Goal: Use online tool/utility: Utilize a website feature to perform a specific function

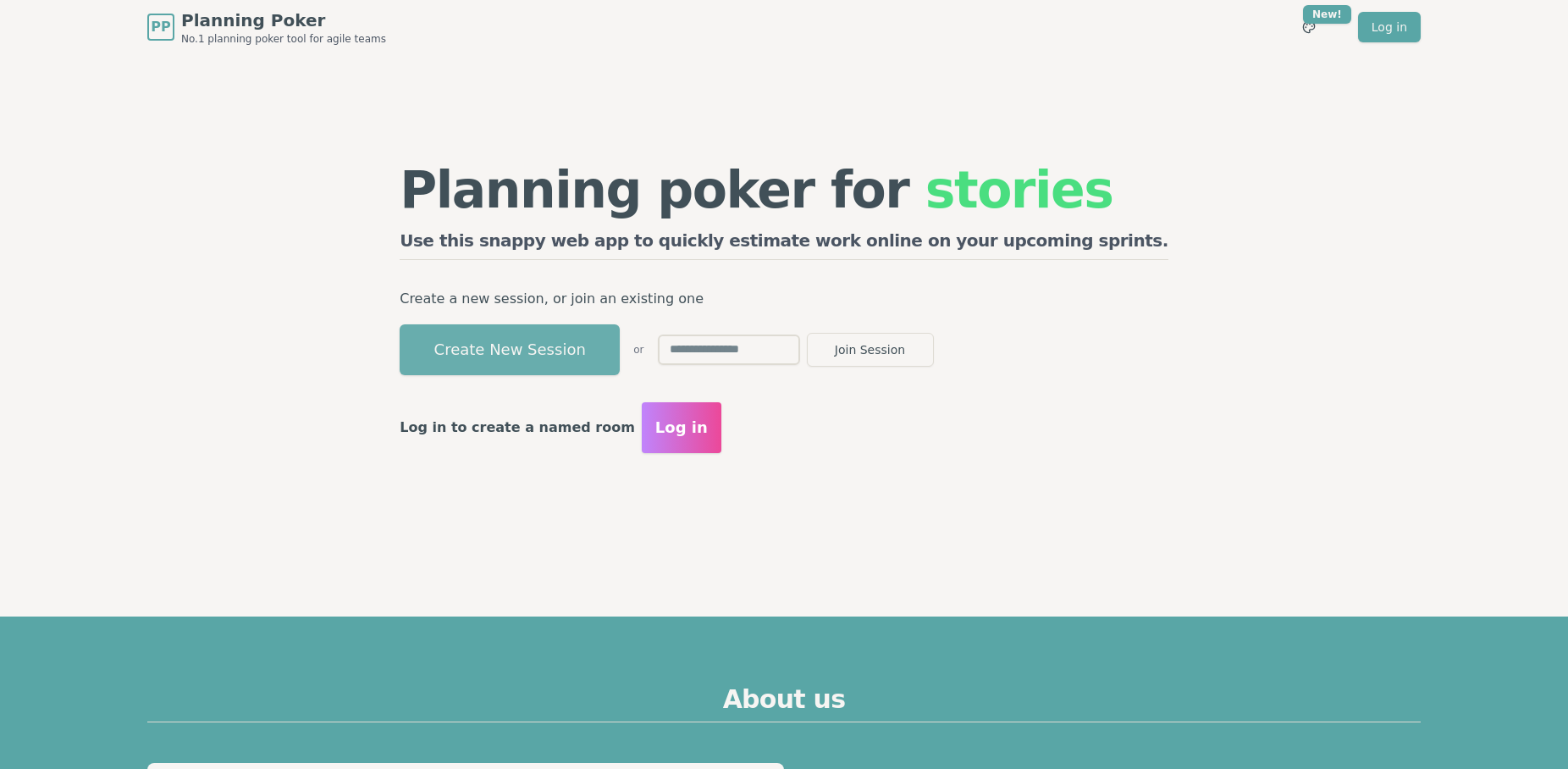
click at [611, 326] on button "Create New Session" at bounding box center [510, 349] width 221 height 51
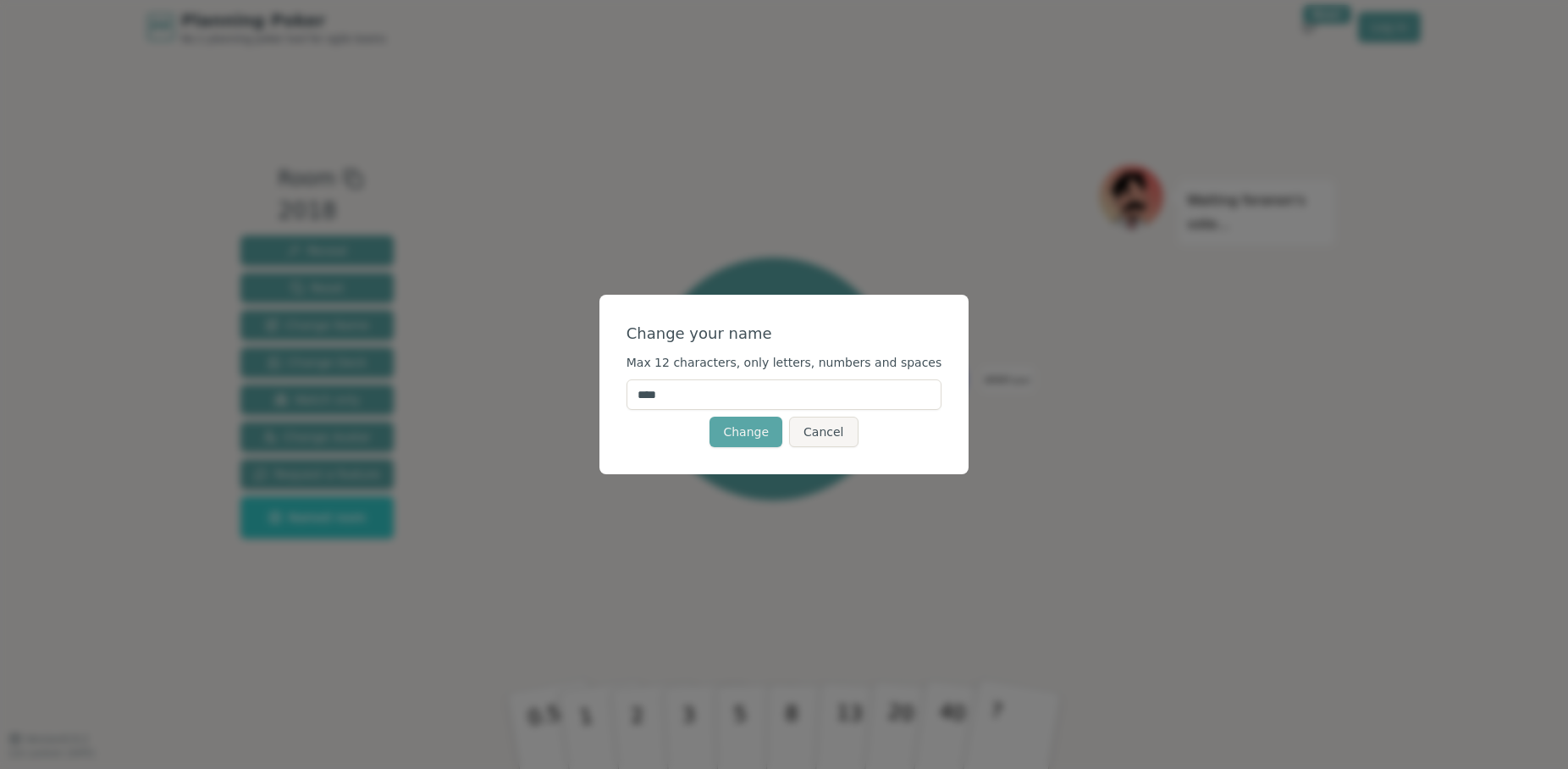
drag, startPoint x: 719, startPoint y: 398, endPoint x: 619, endPoint y: 393, distance: 100.1
click at [619, 393] on div "Change your name Max 12 characters, only letters, numbers and spaces **** Chang…" at bounding box center [784, 384] width 370 height 179
type input "****"
click at [734, 431] on button "Change" at bounding box center [746, 431] width 73 height 31
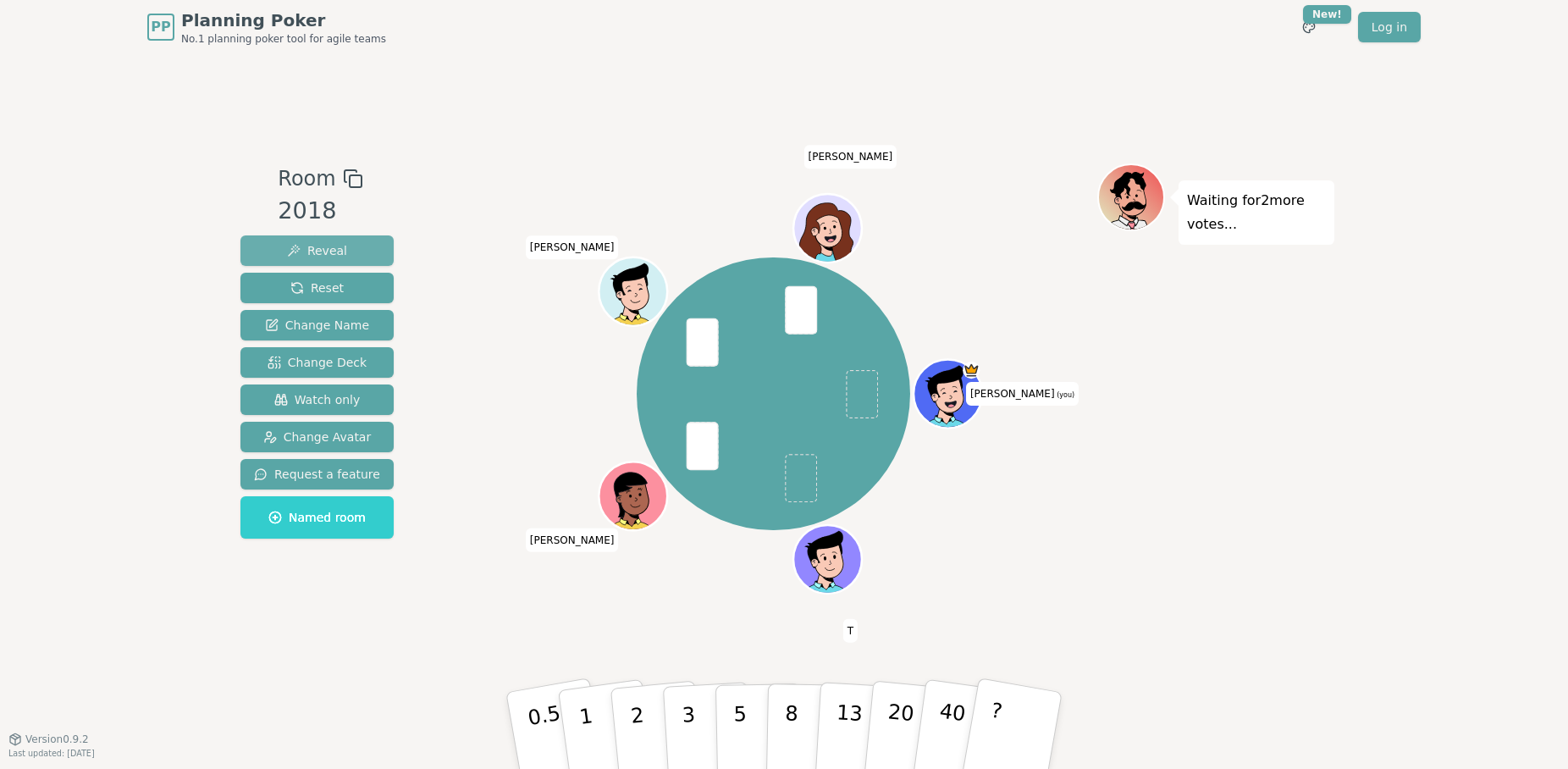
click at [335, 244] on span "Reveal" at bounding box center [316, 250] width 60 height 17
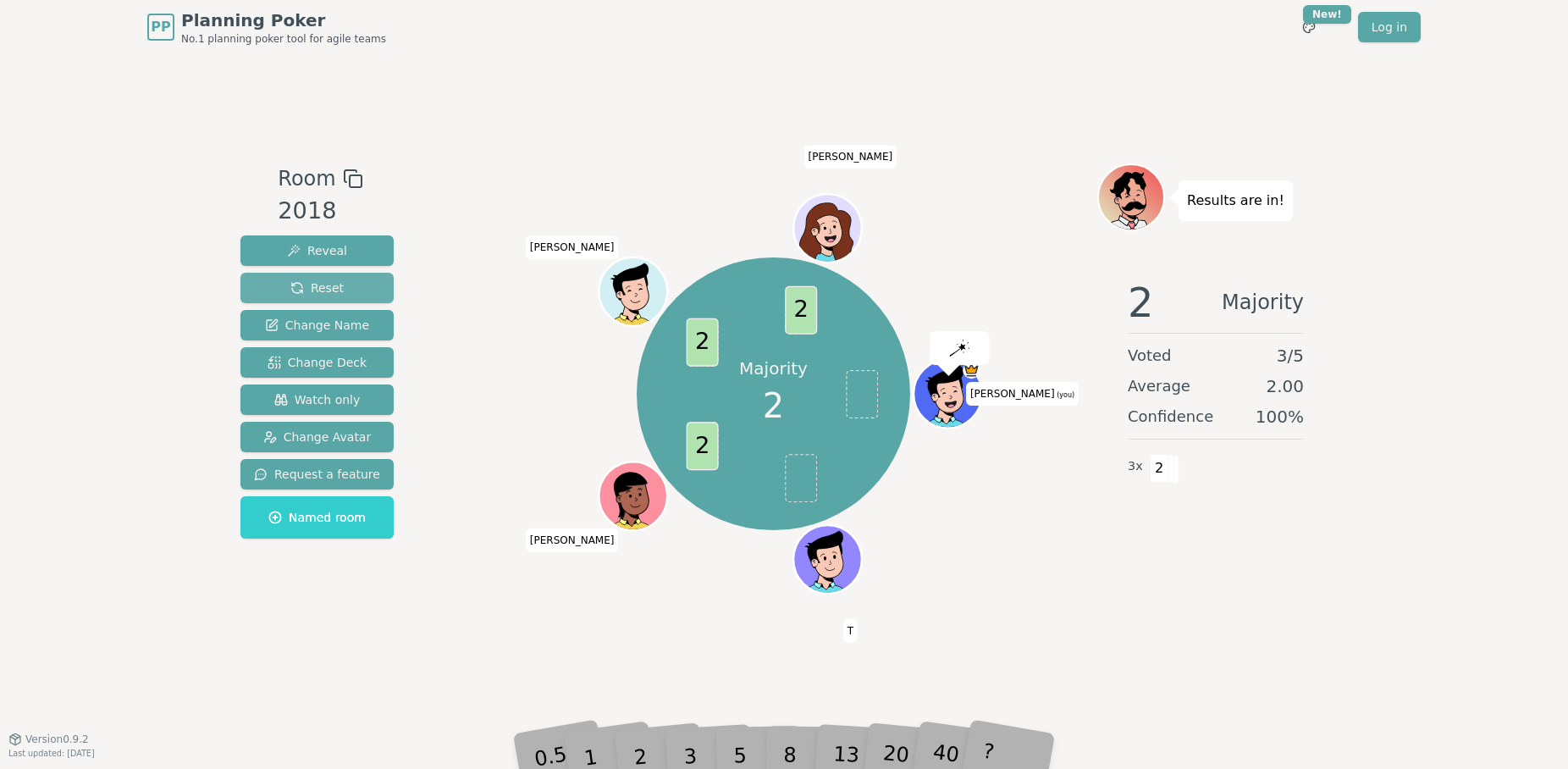
click at [336, 275] on button "Reset" at bounding box center [317, 288] width 153 height 31
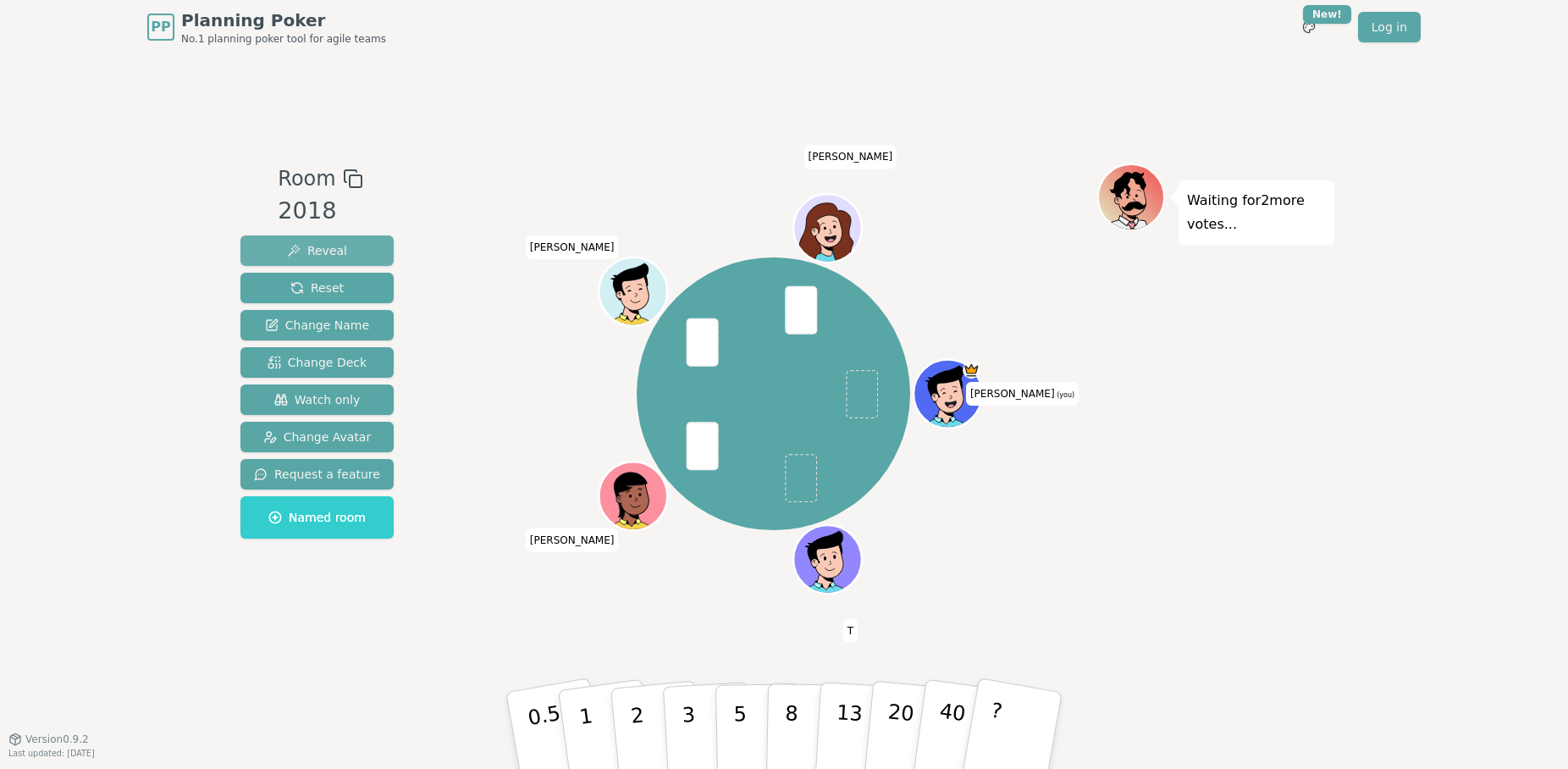
click at [345, 246] on button "Reveal" at bounding box center [317, 250] width 153 height 31
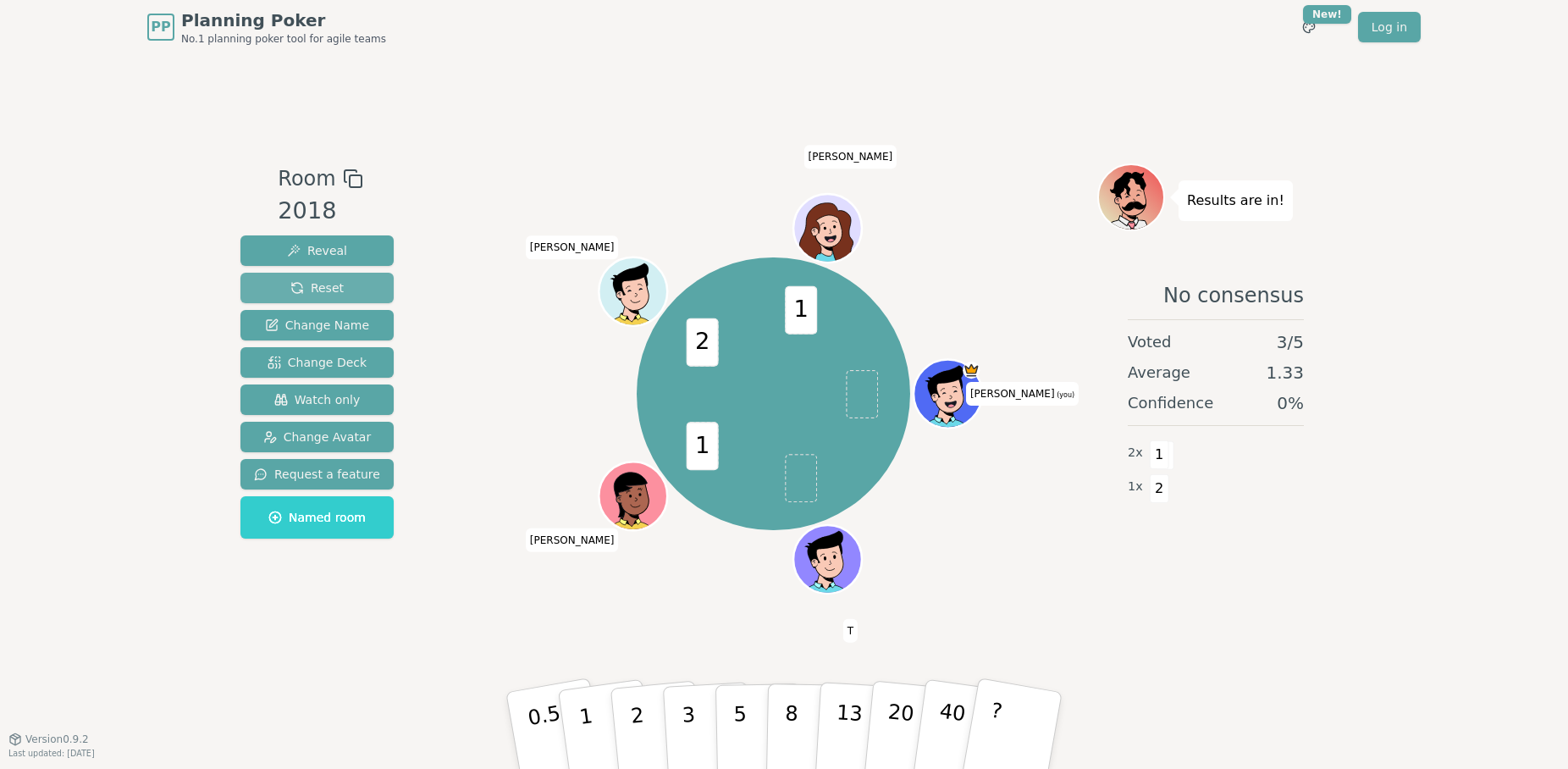
click at [322, 286] on span "Reset" at bounding box center [317, 288] width 54 height 17
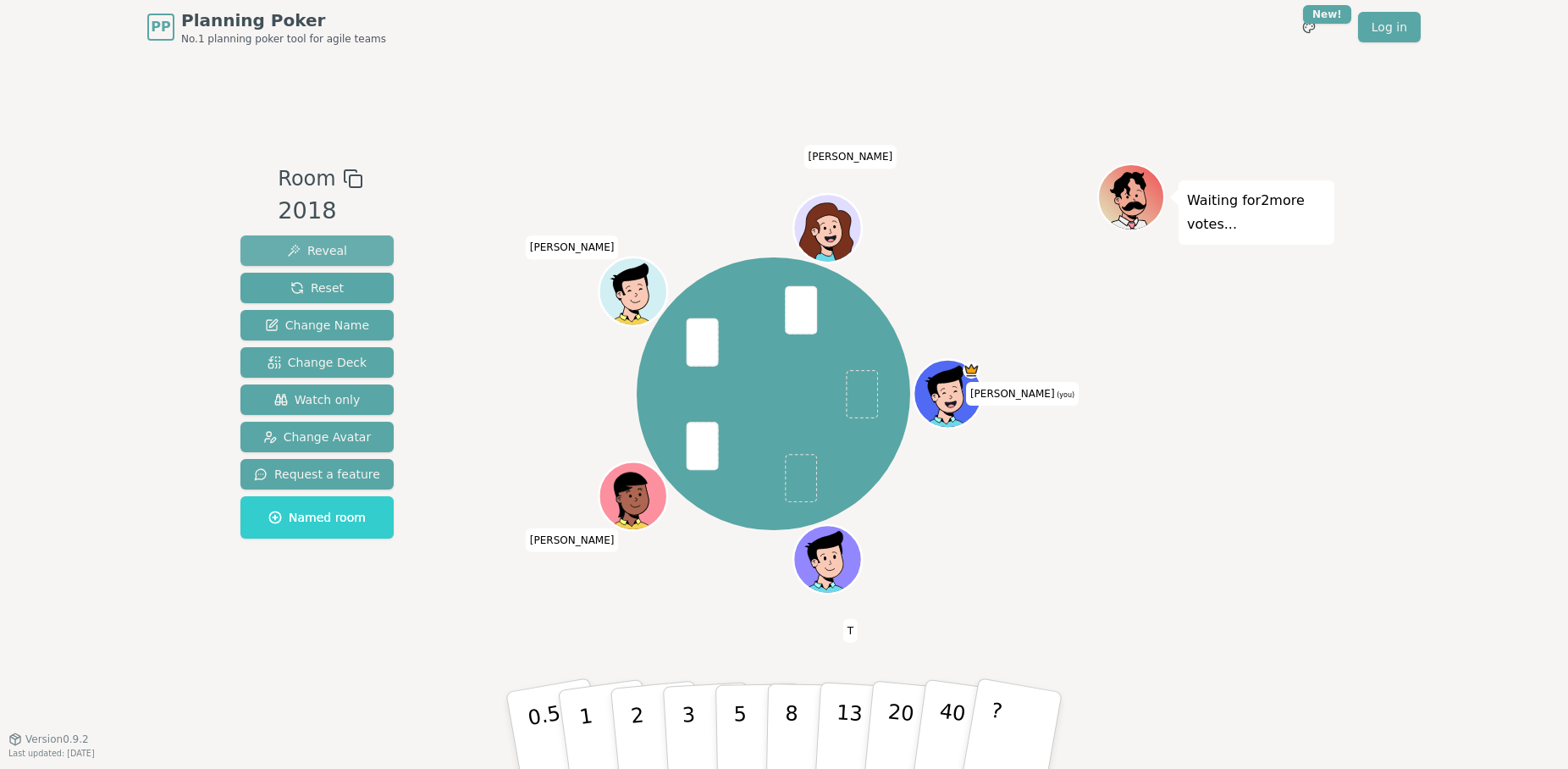
click at [317, 242] on span "Reveal" at bounding box center [316, 250] width 60 height 17
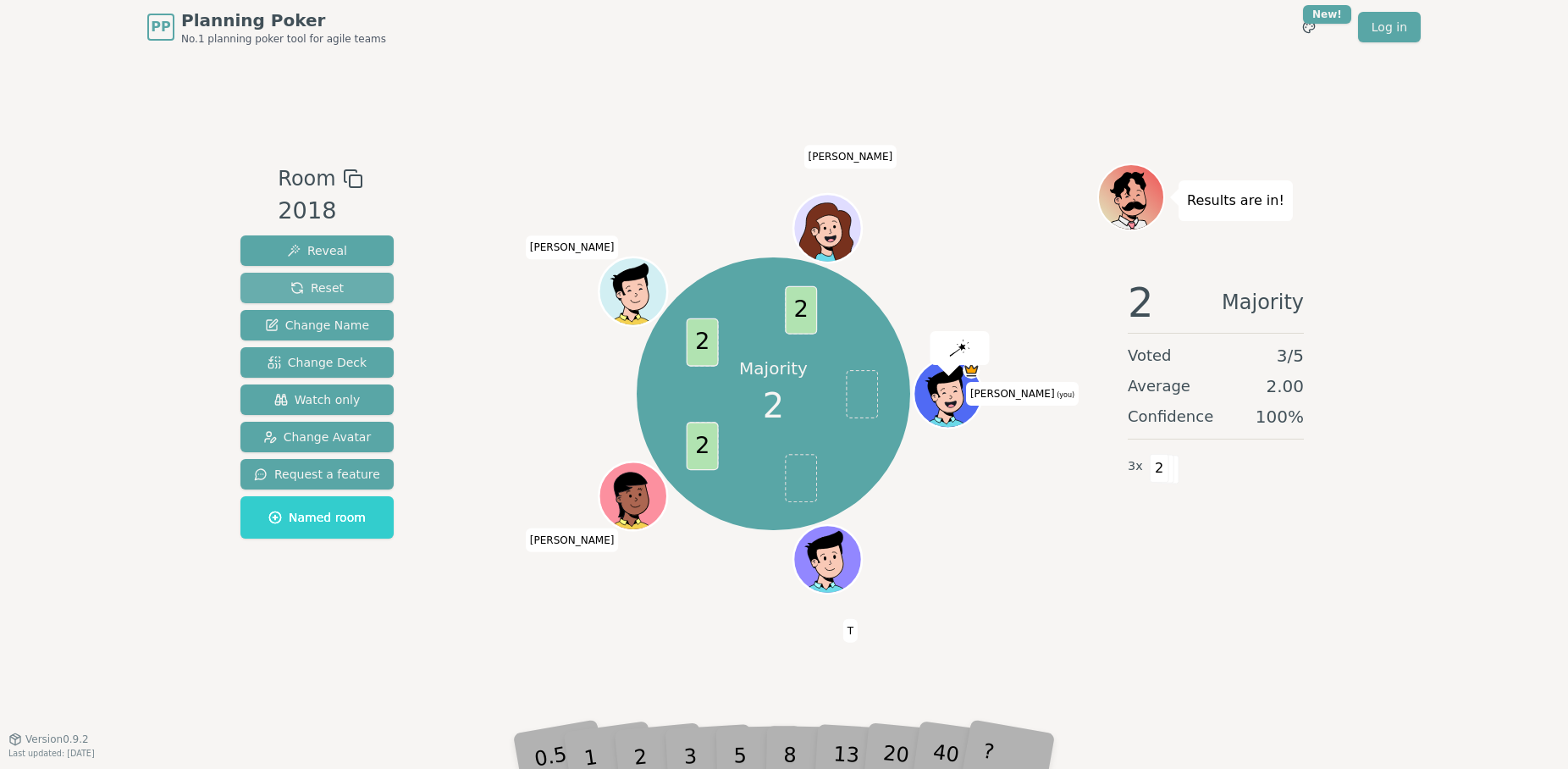
click at [330, 283] on span "Reset" at bounding box center [317, 288] width 54 height 17
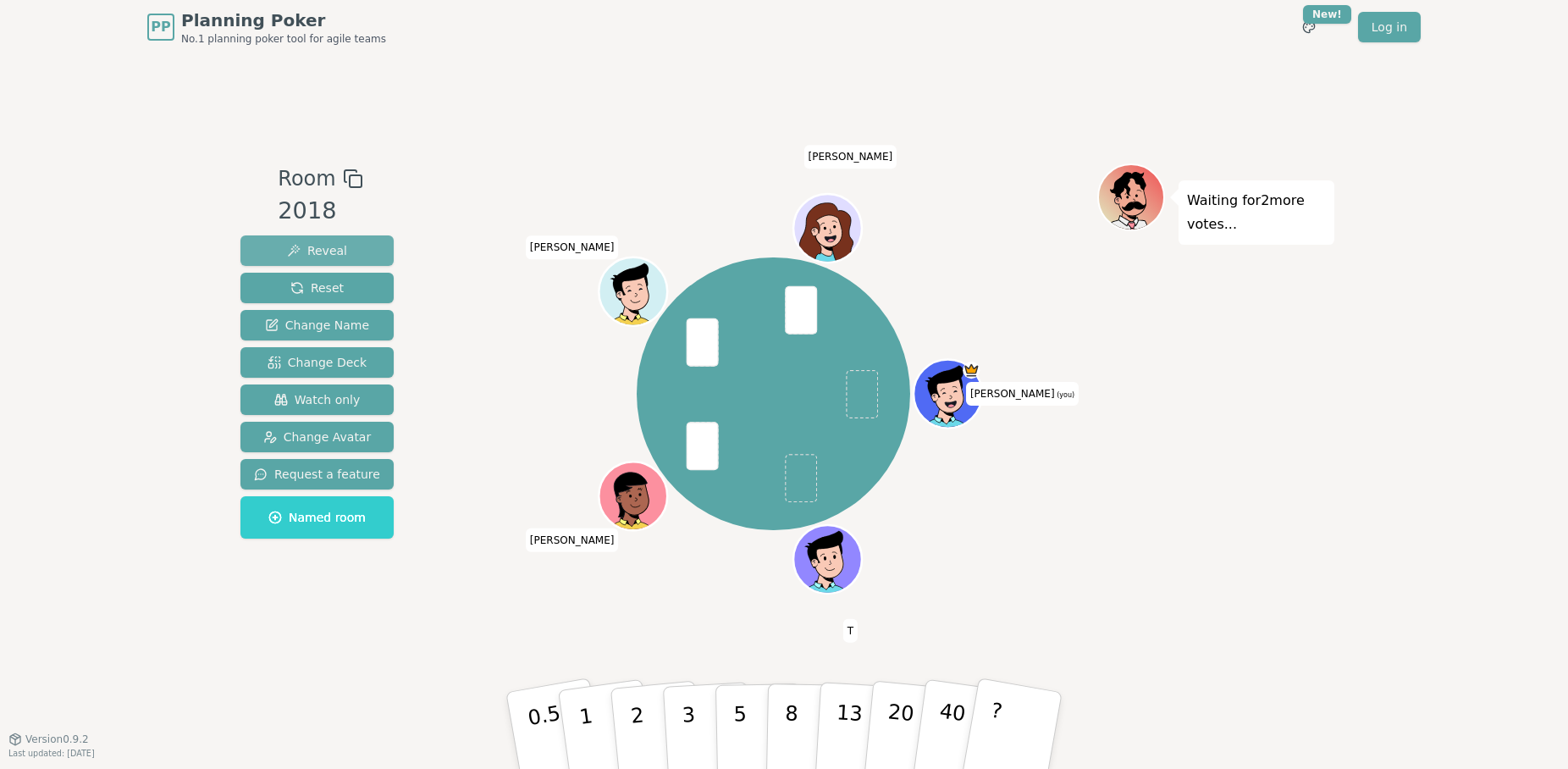
click at [295, 249] on span "Reveal" at bounding box center [316, 250] width 60 height 17
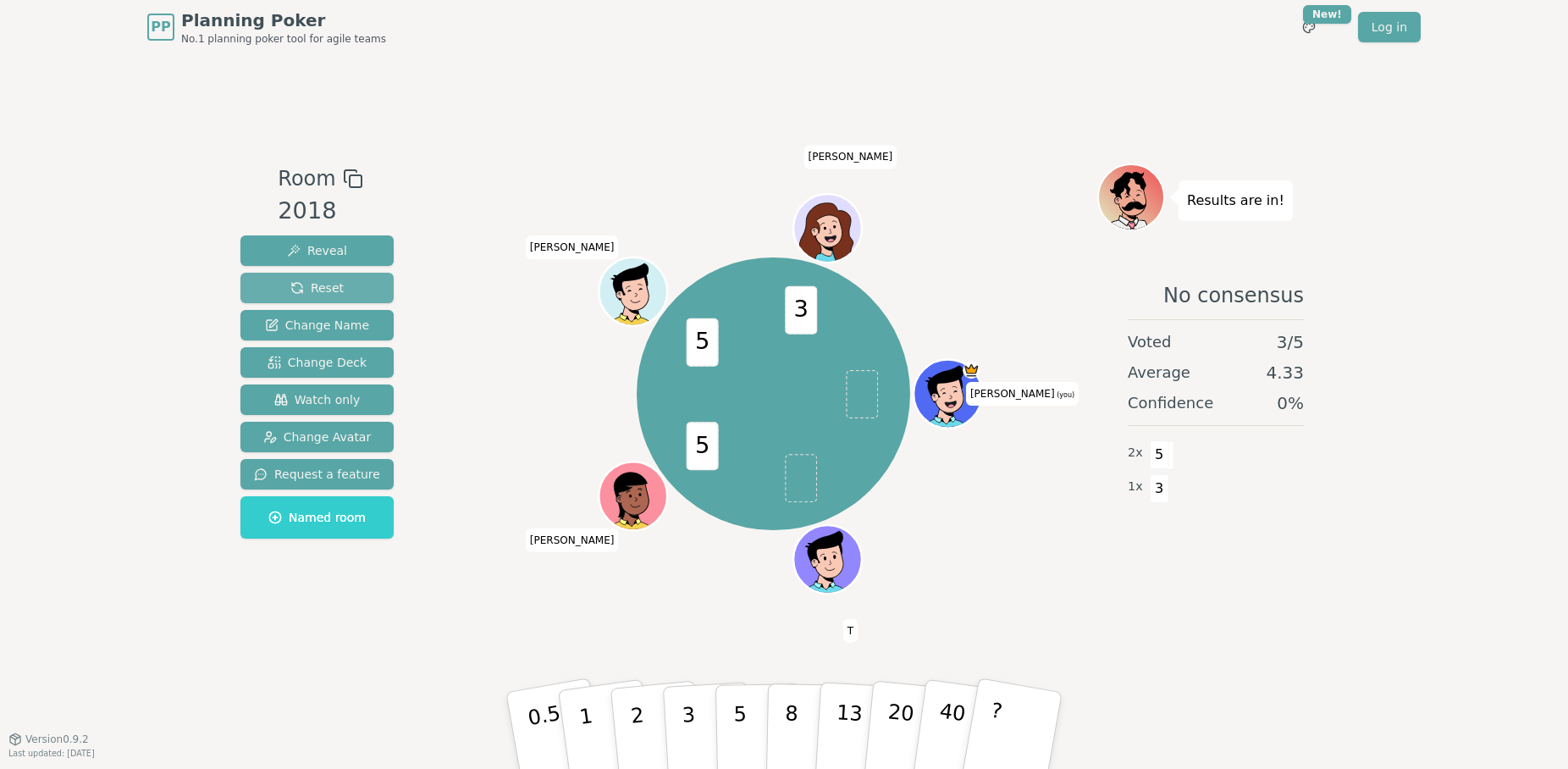
click at [325, 288] on span "Reset" at bounding box center [317, 288] width 54 height 17
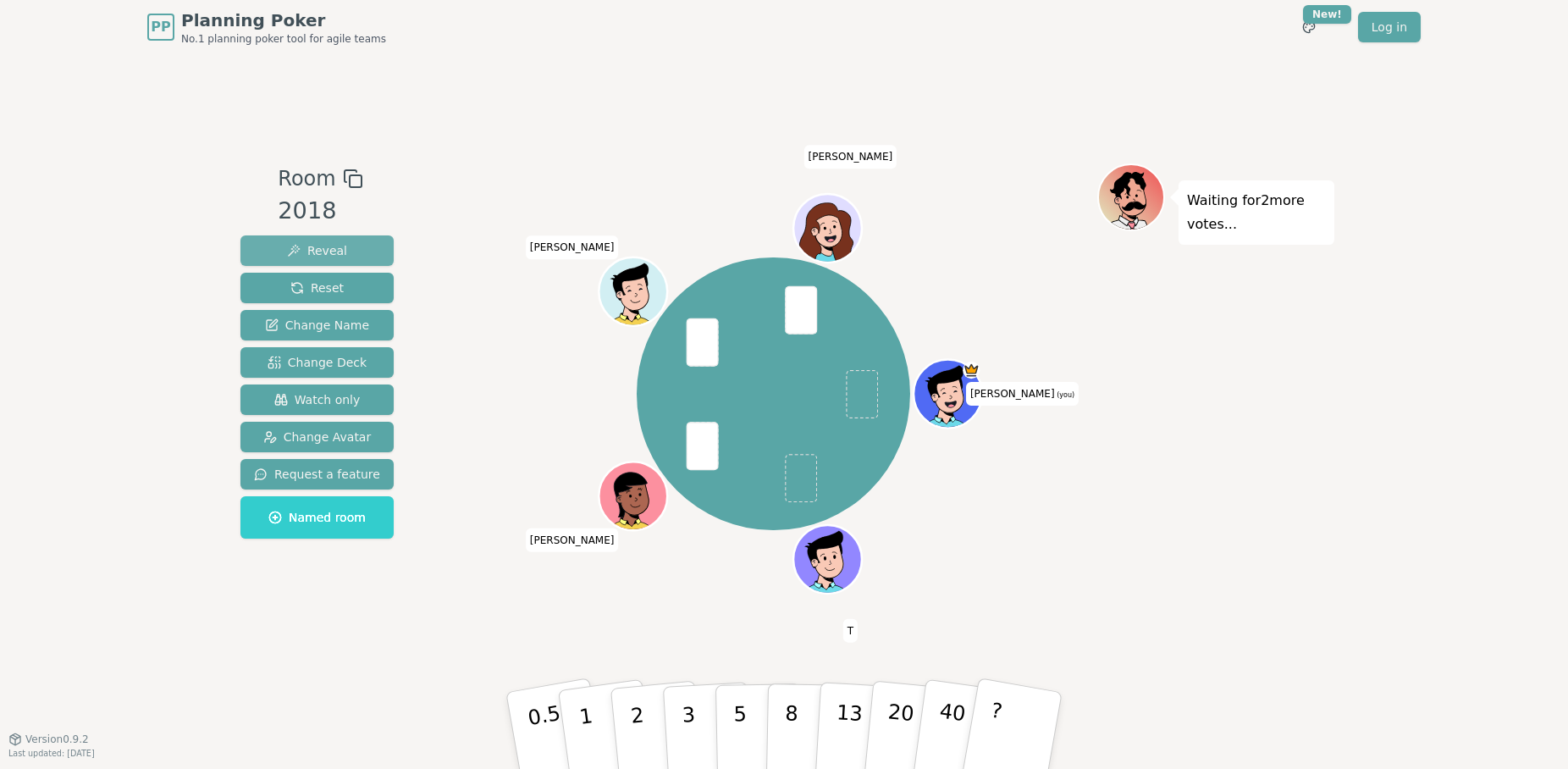
click at [316, 252] on span "Reveal" at bounding box center [316, 250] width 60 height 17
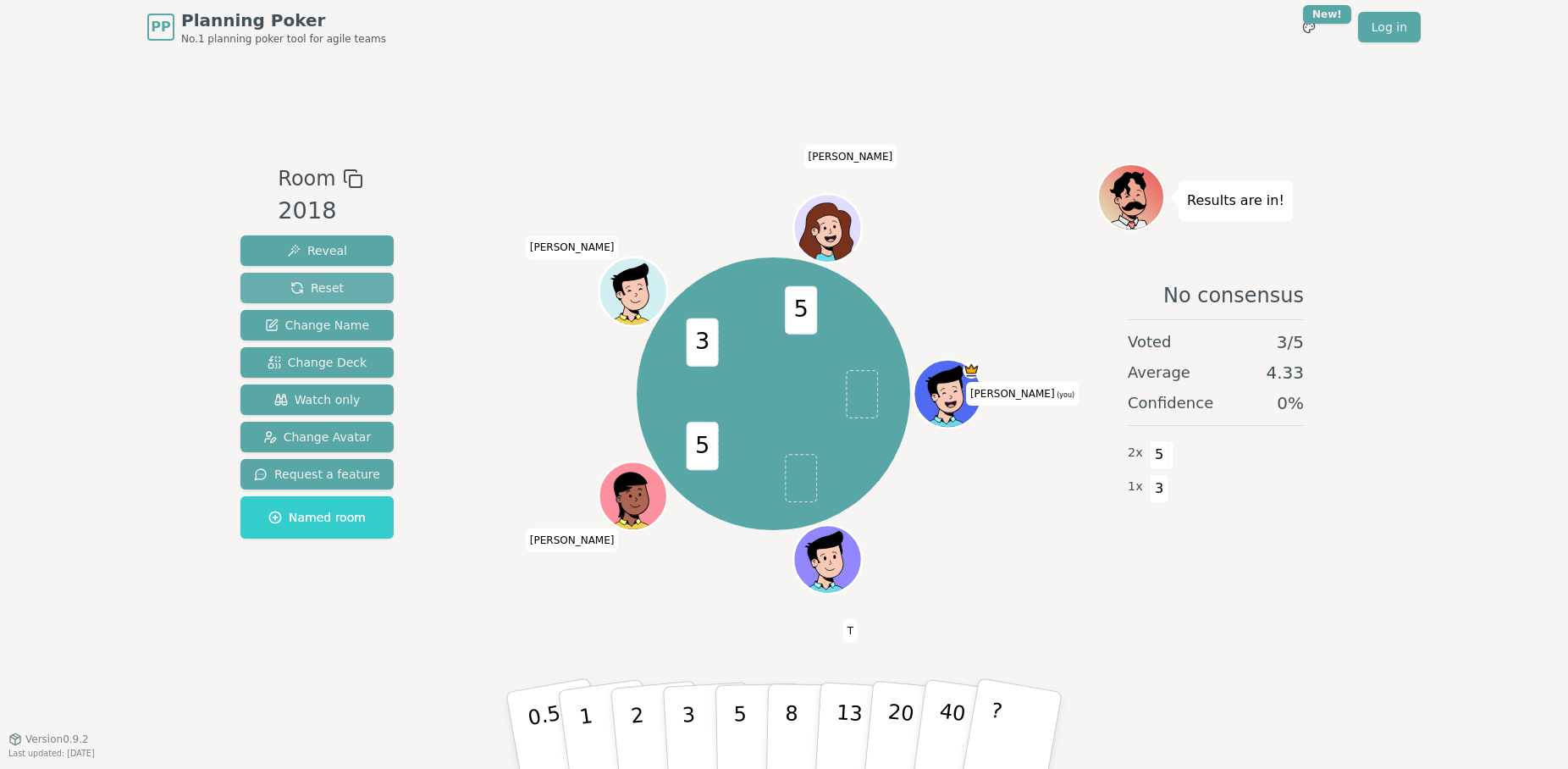
click at [319, 286] on span "Reset" at bounding box center [317, 288] width 54 height 17
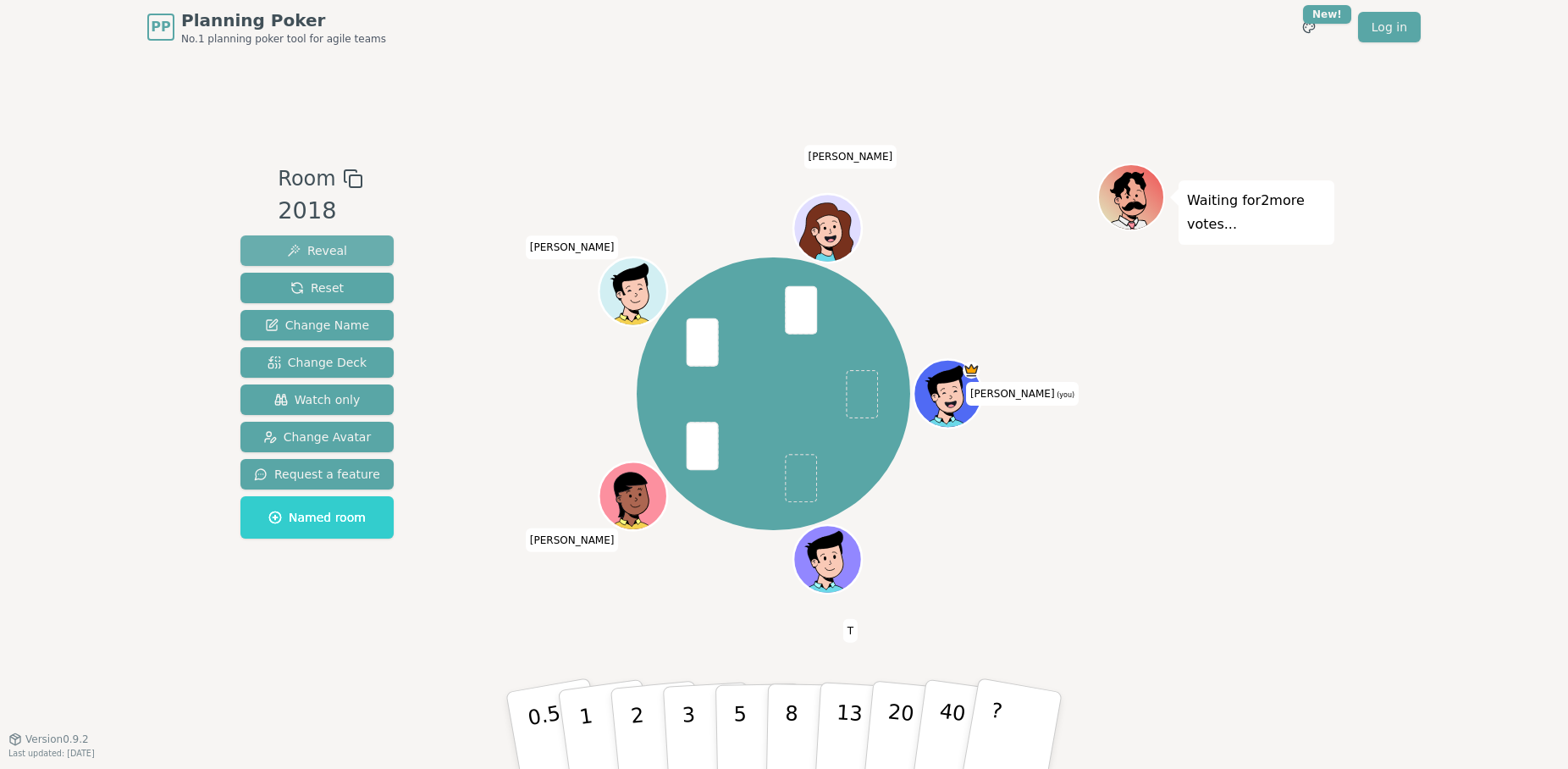
click at [349, 241] on button "Reveal" at bounding box center [317, 250] width 153 height 31
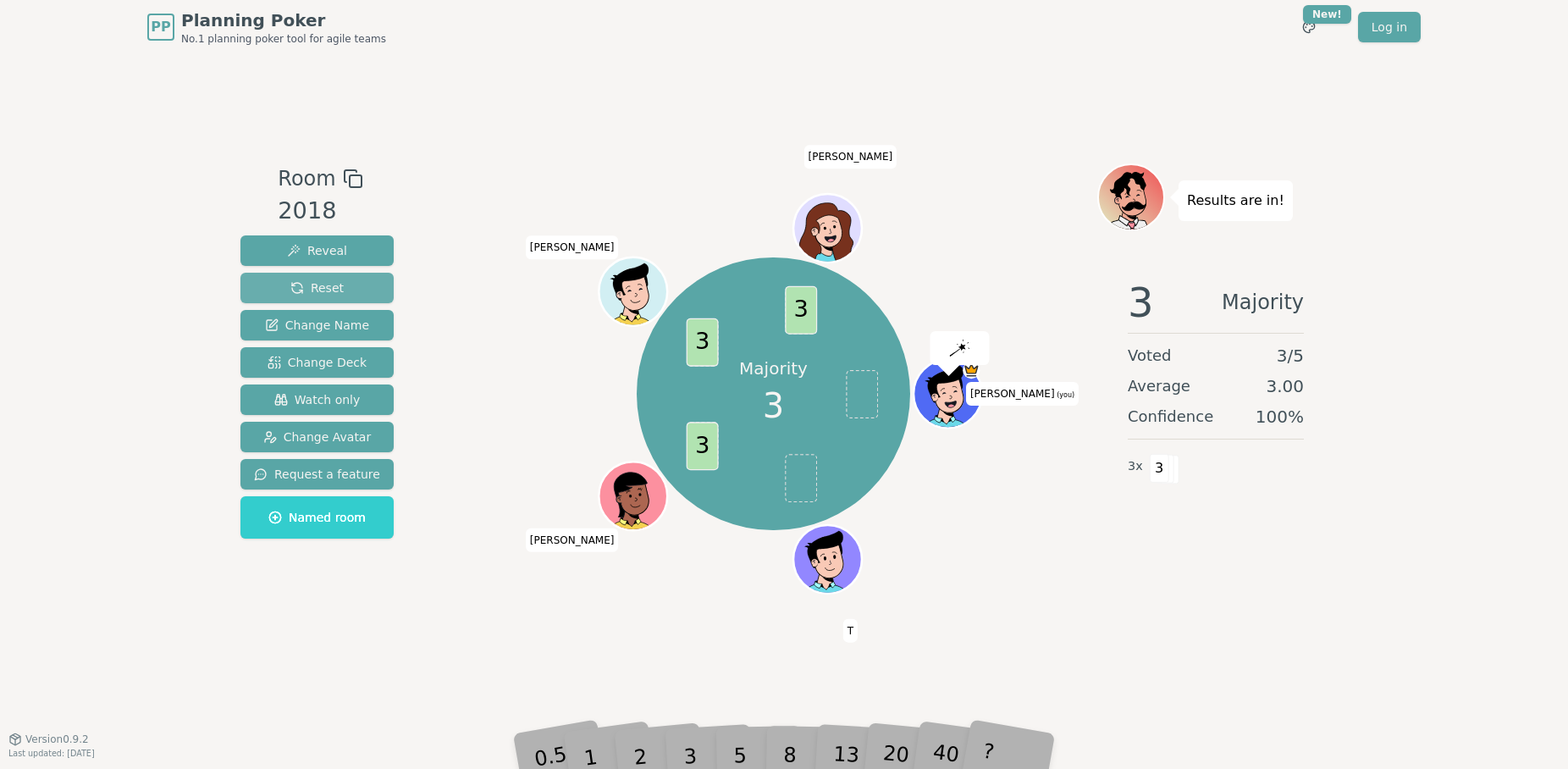
click at [340, 291] on button "Reset" at bounding box center [317, 288] width 153 height 31
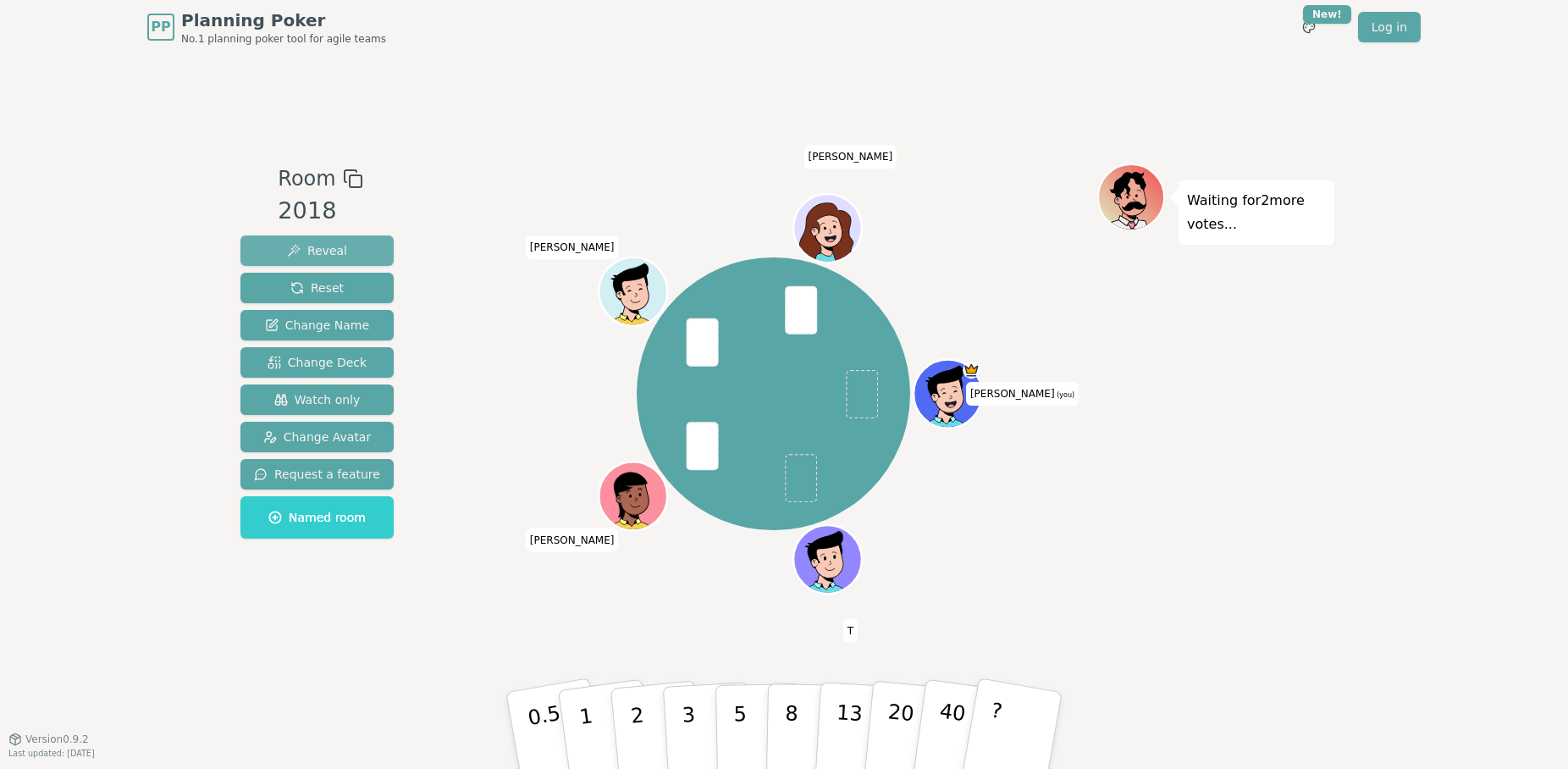
click at [326, 244] on span "Reveal" at bounding box center [316, 250] width 60 height 17
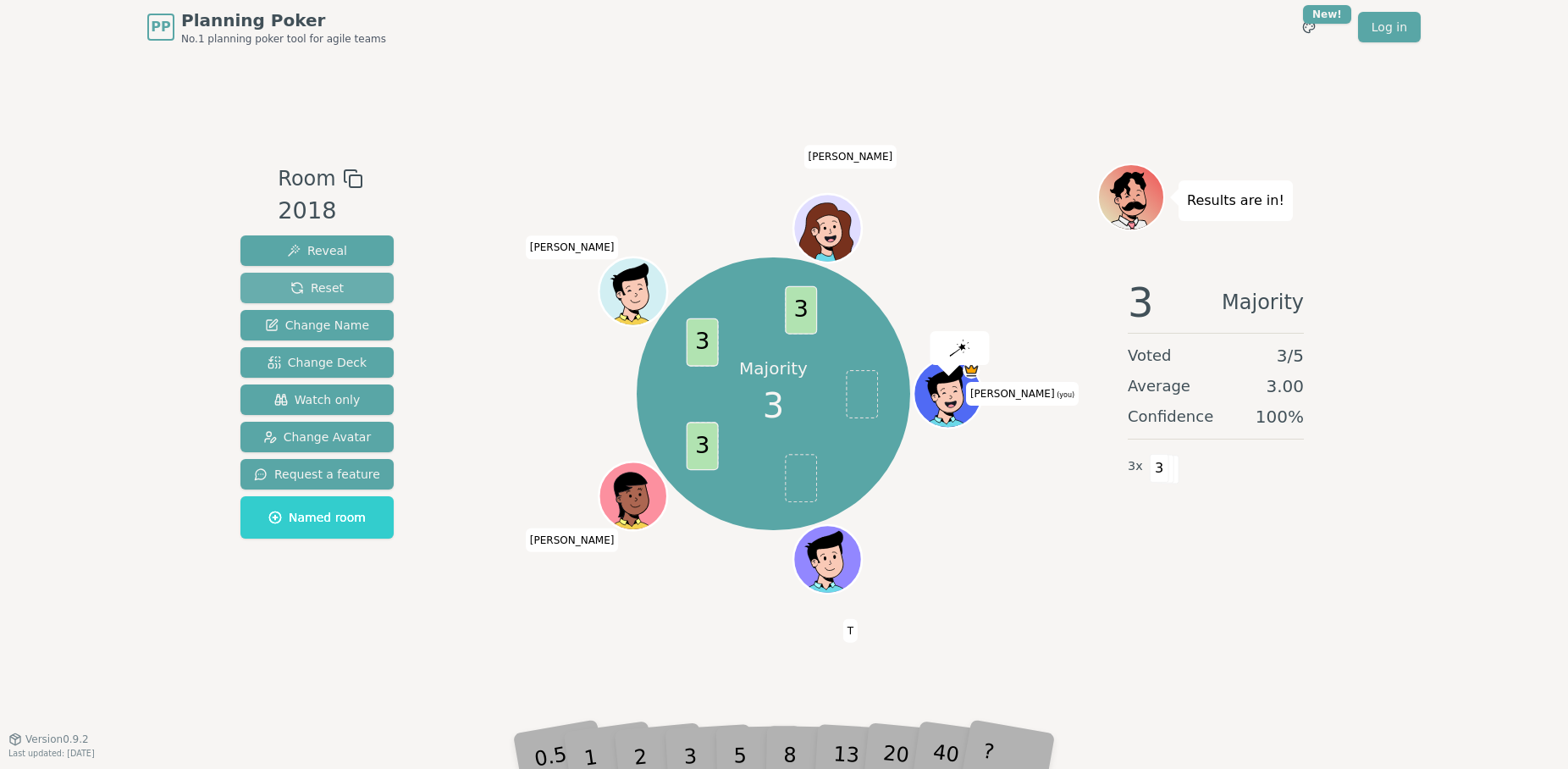
click at [320, 285] on span "Reset" at bounding box center [317, 288] width 54 height 17
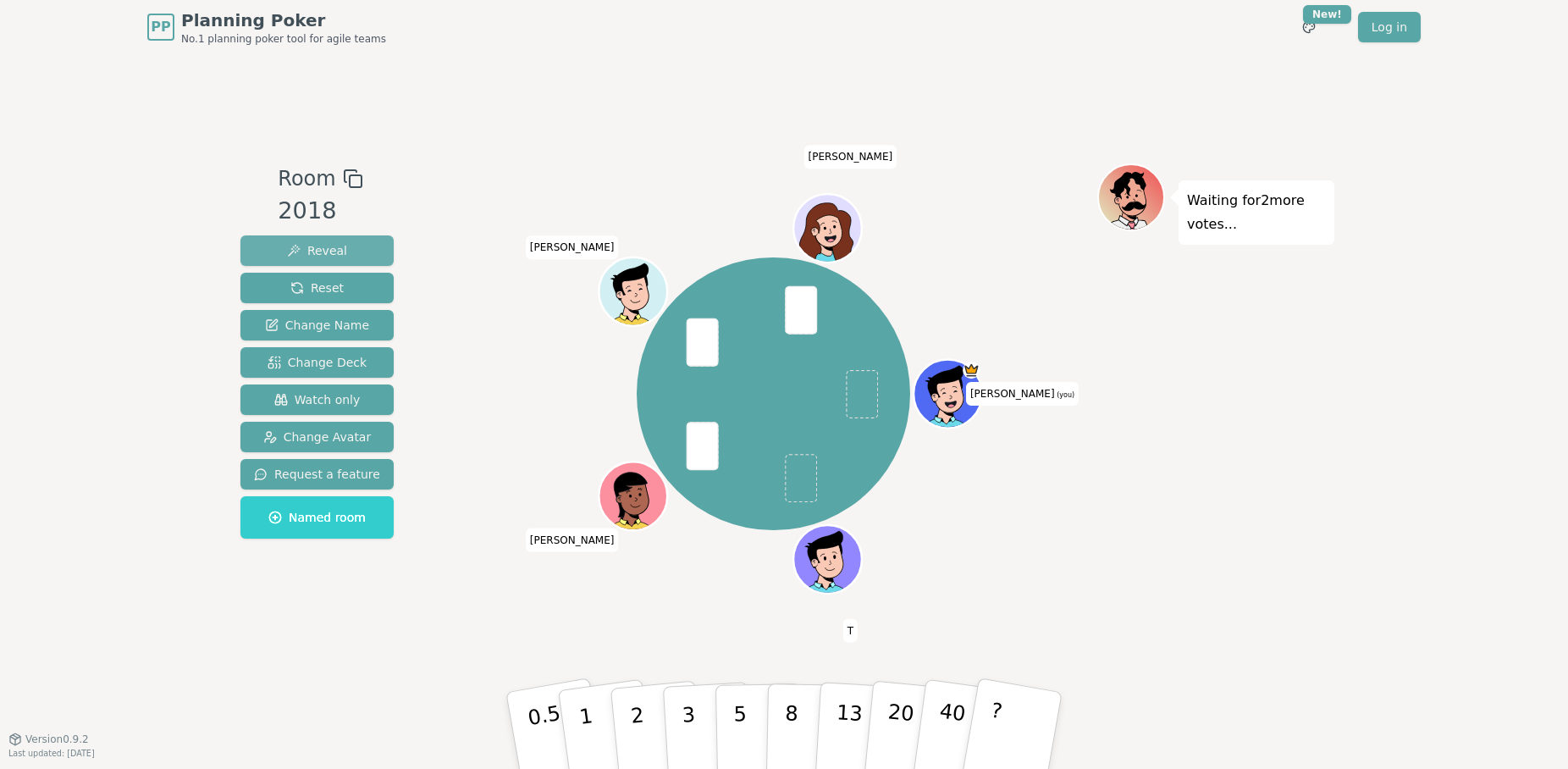
click at [315, 246] on span "Reveal" at bounding box center [316, 250] width 60 height 17
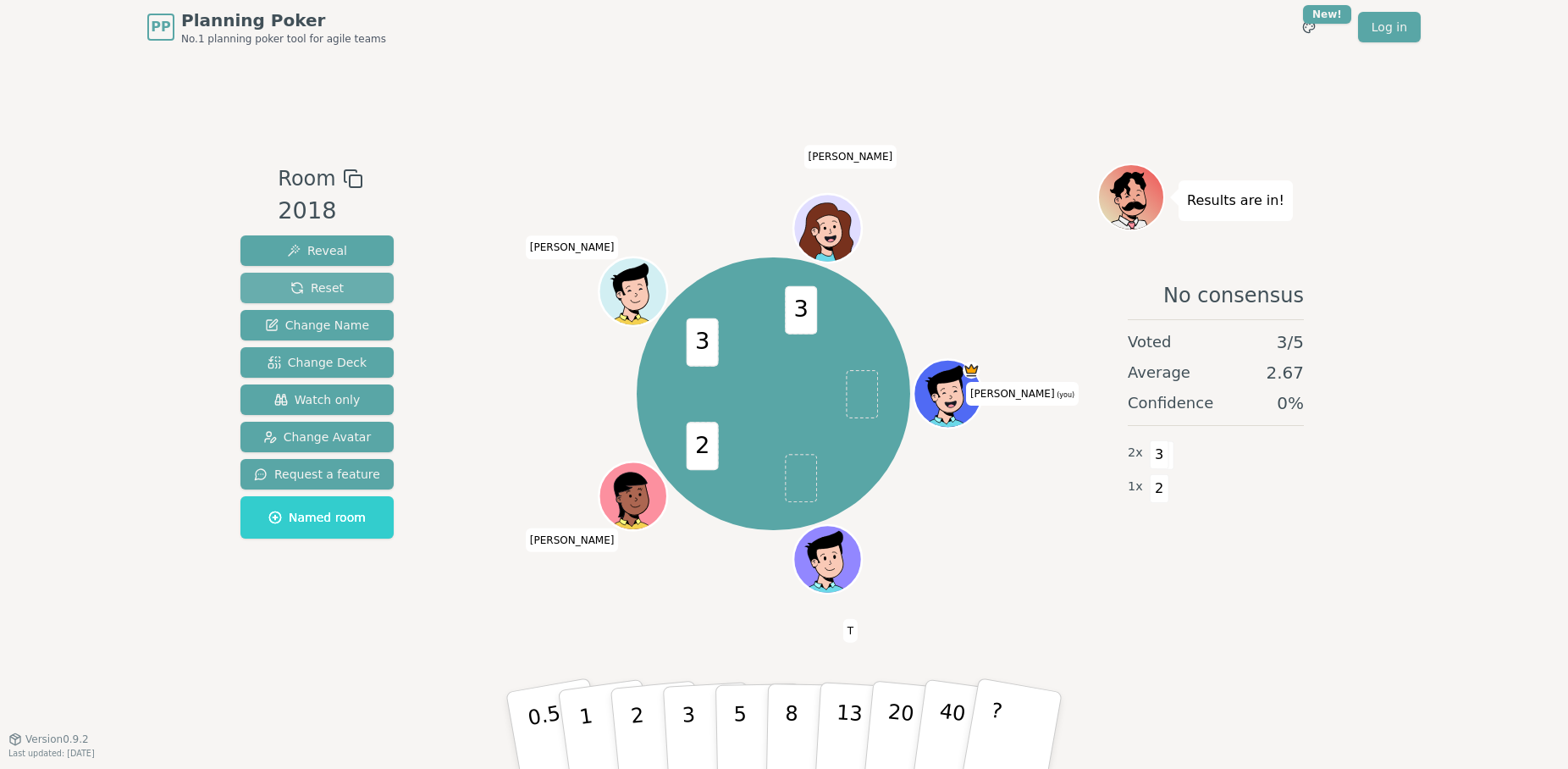
click at [308, 283] on span "Reset" at bounding box center [317, 288] width 54 height 17
